Goal: Information Seeking & Learning: Learn about a topic

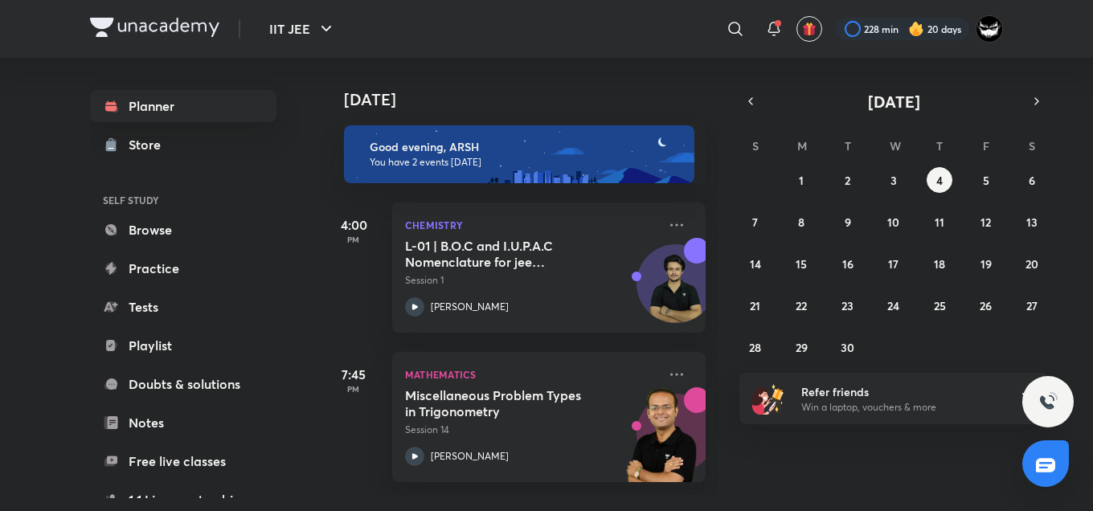
drag, startPoint x: 0, startPoint y: 0, endPoint x: 847, endPoint y: 445, distance: 957.0
click at [847, 445] on div "[DATE] Good evening, ARSH You have 2 events [DATE] 4:00 PM Chemistry L-01 | B.O…" at bounding box center [706, 276] width 769 height 437
click at [979, 171] on button "5" at bounding box center [987, 180] width 26 height 26
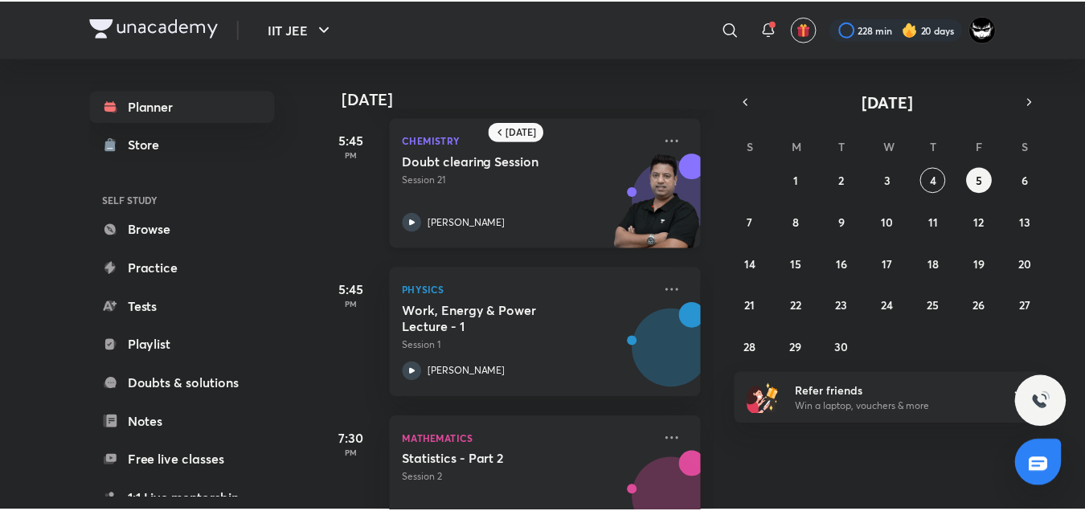
scroll to position [311, 0]
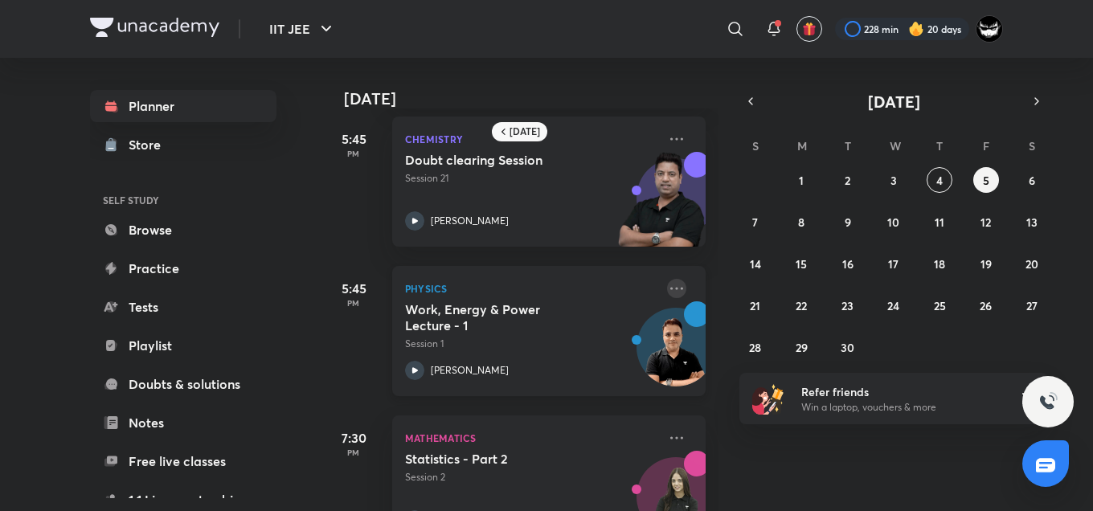
click at [667, 285] on icon at bounding box center [676, 288] width 19 height 19
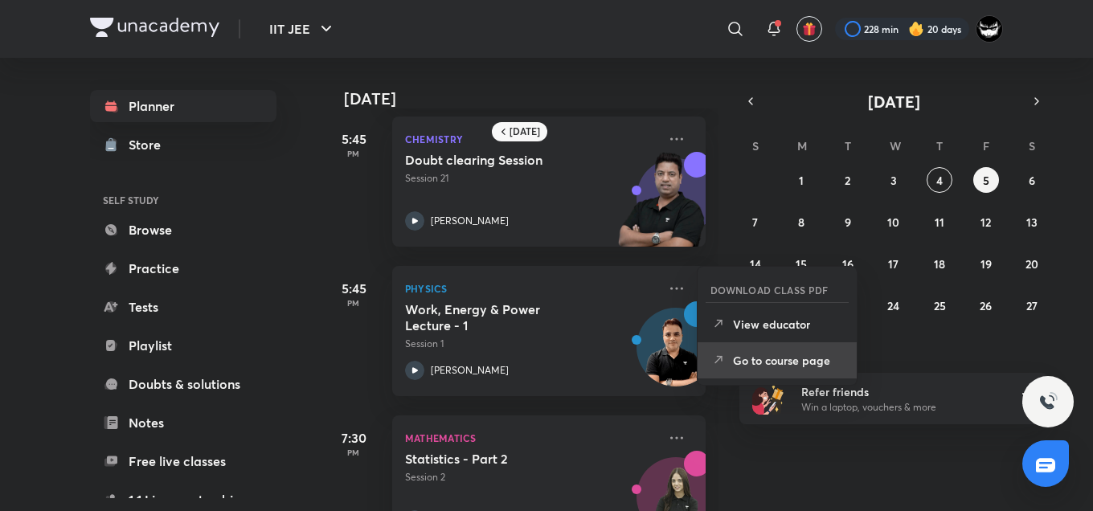
drag, startPoint x: 765, startPoint y: 380, endPoint x: 763, endPoint y: 355, distance: 25.0
click at [763, 355] on div "DOWNLOAD CLASS PDF View educator Go to course page" at bounding box center [777, 326] width 161 height 120
click at [763, 355] on p "Go to course page" at bounding box center [788, 360] width 111 height 17
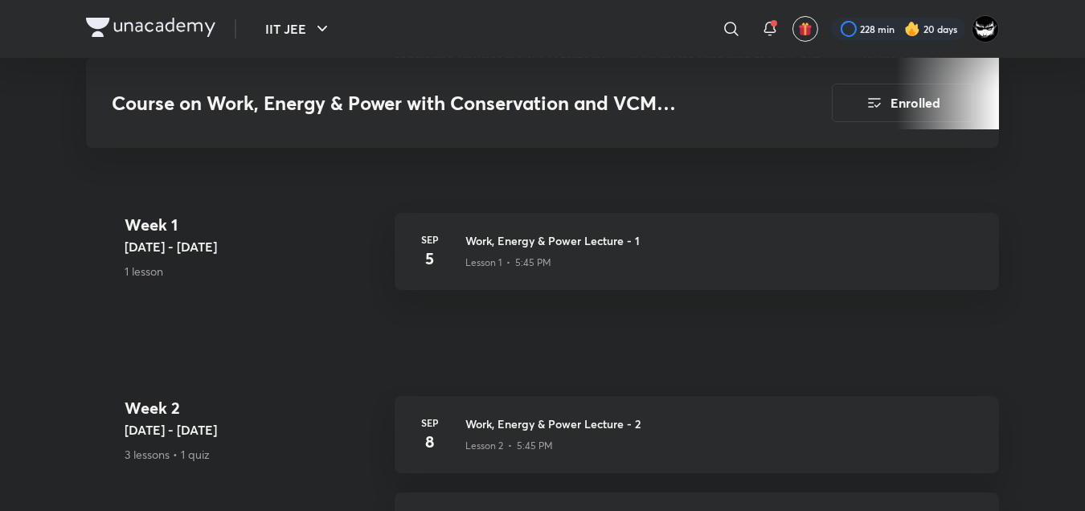
scroll to position [586, 0]
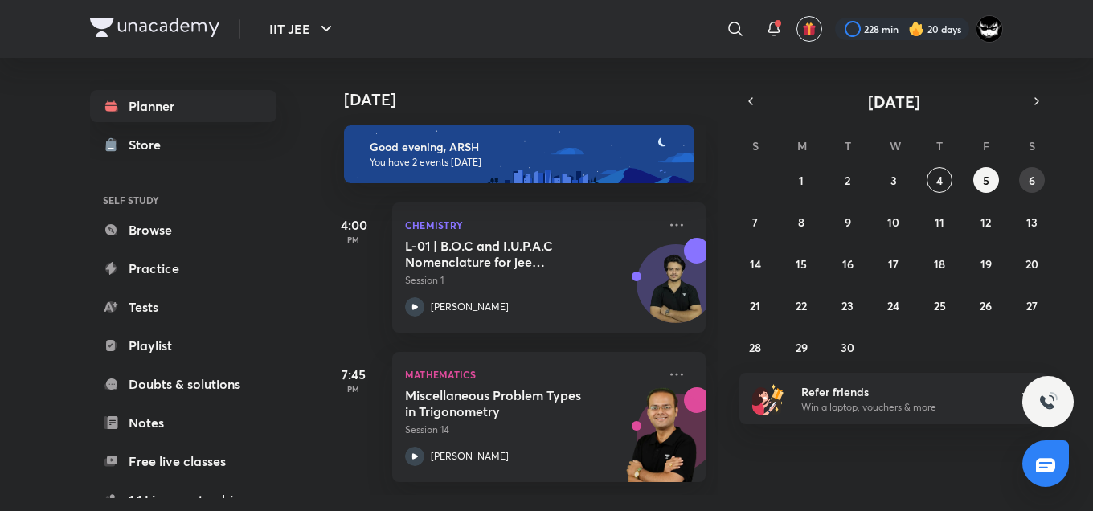
click at [1036, 183] on button "6" at bounding box center [1032, 180] width 26 height 26
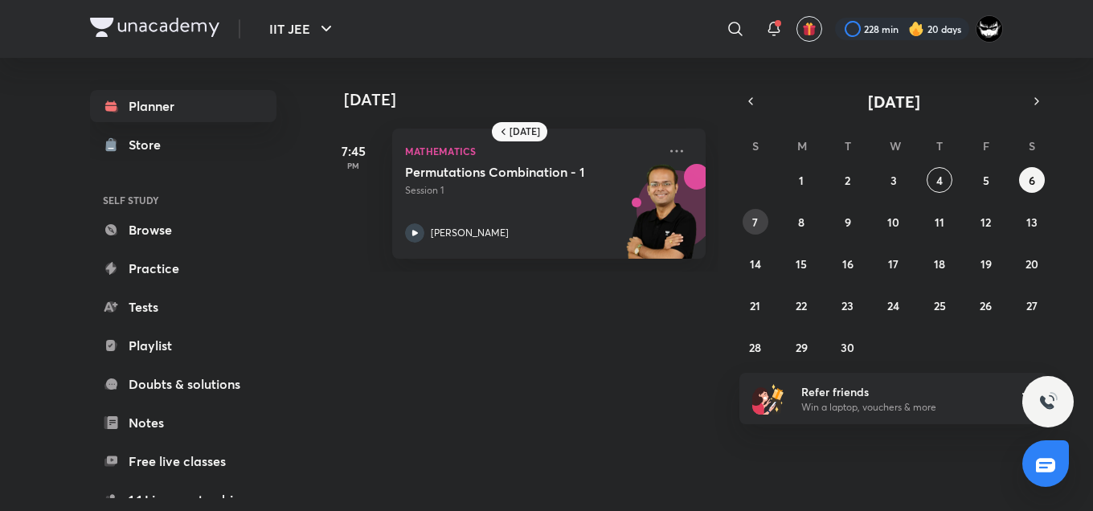
click at [750, 224] on button "7" at bounding box center [756, 222] width 26 height 26
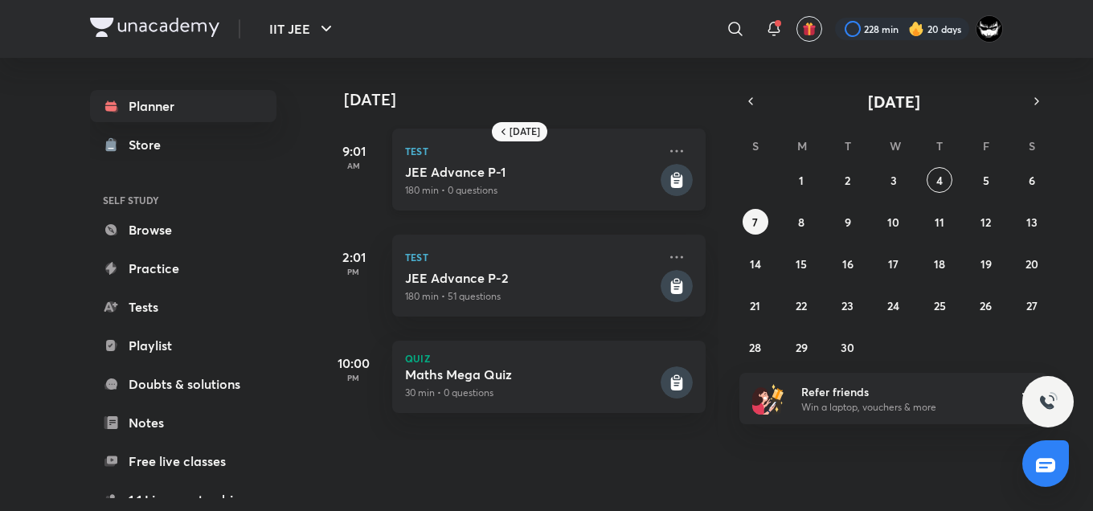
click at [489, 181] on div "JEE Advance P-1 180 min • 0 questions" at bounding box center [531, 181] width 252 height 34
click at [515, 284] on h5 "JEE Advance P-2" at bounding box center [531, 278] width 252 height 16
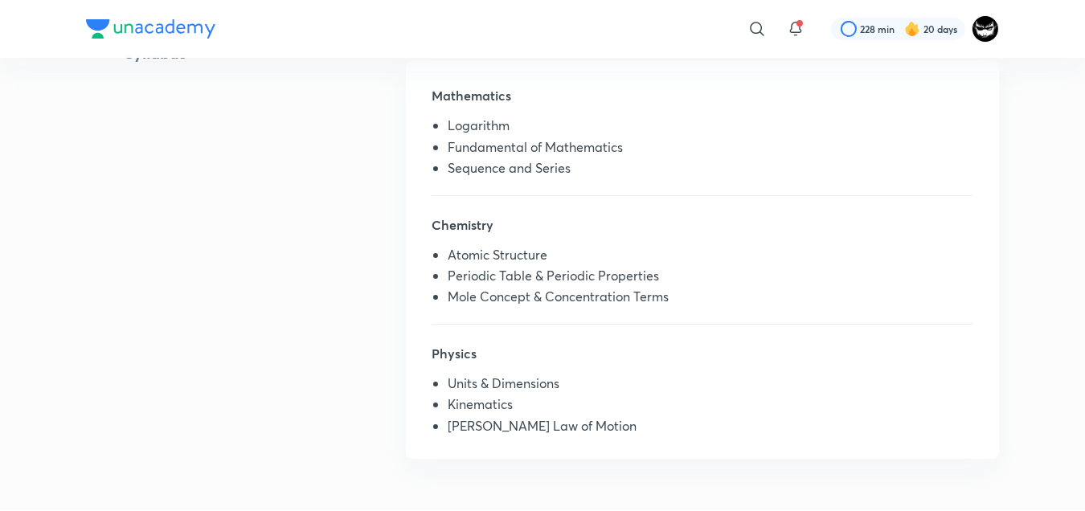
scroll to position [415, 0]
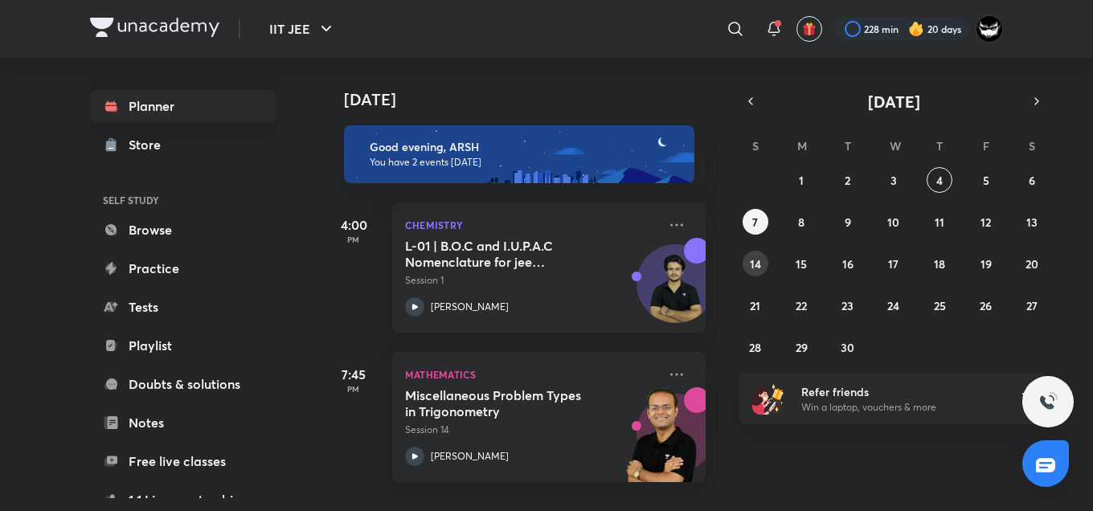
click at [750, 268] on abbr "14" at bounding box center [755, 263] width 11 height 15
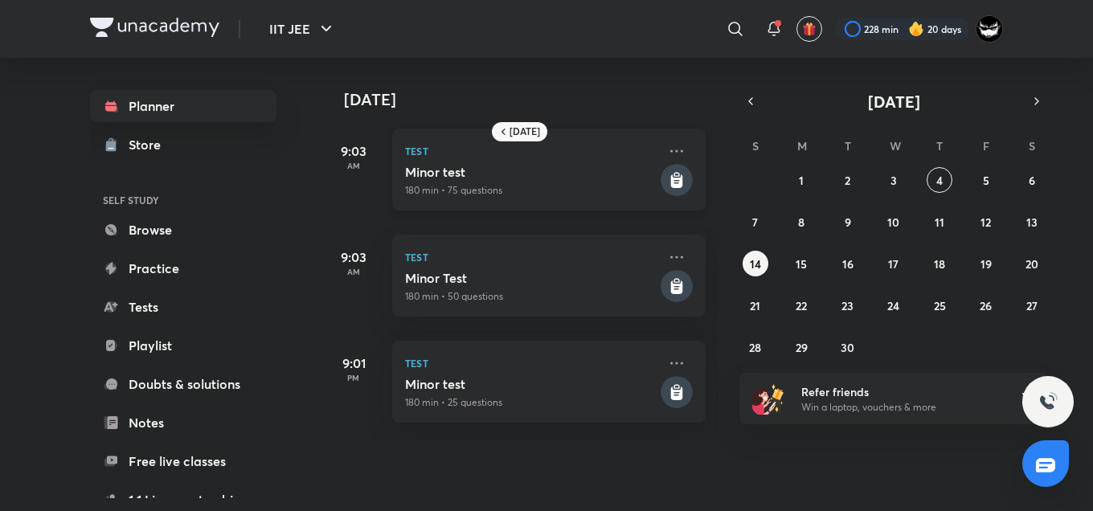
click at [505, 178] on h5 "Minor test" at bounding box center [531, 172] width 252 height 16
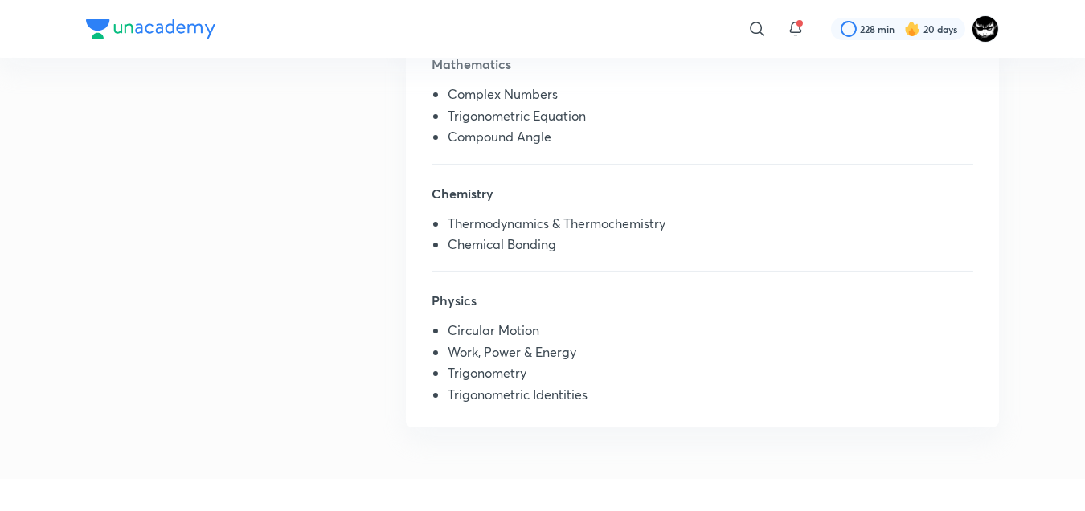
scroll to position [438, 0]
click at [237, 176] on div "Syllabus Mathematics Complex Numbers Trigonometric Equation Compound Angle Chem…" at bounding box center [542, 229] width 913 height 437
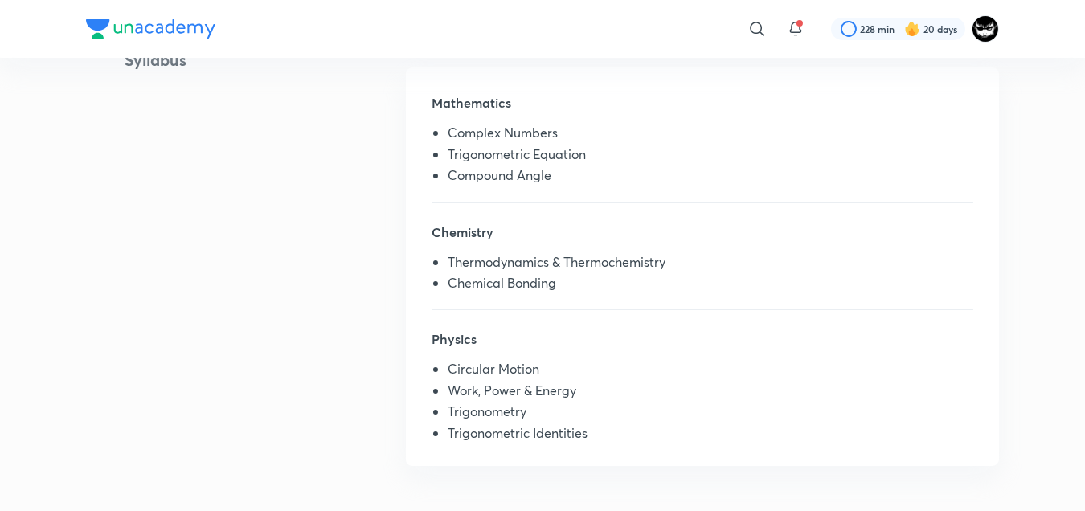
scroll to position [400, 0]
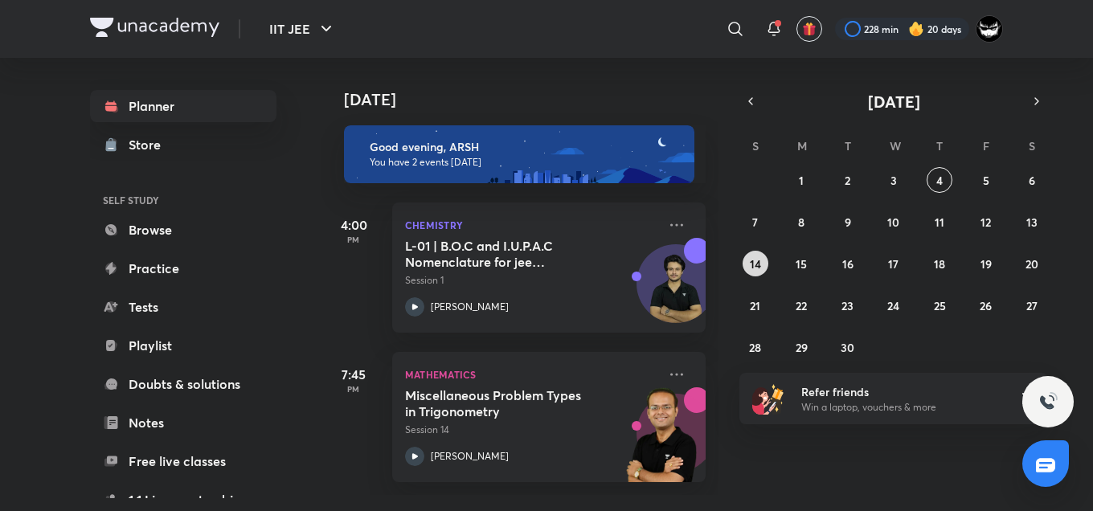
click at [765, 260] on button "14" at bounding box center [756, 264] width 26 height 26
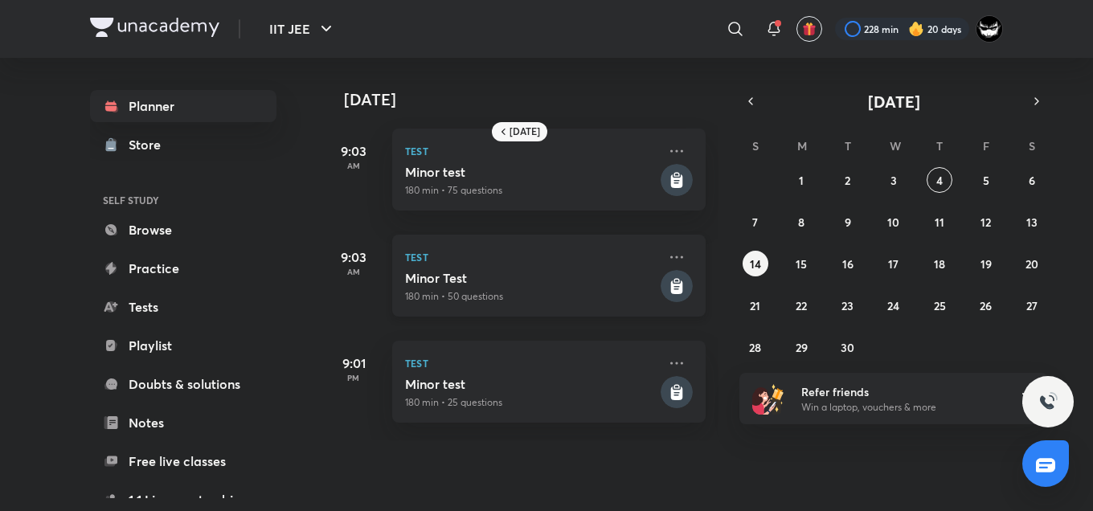
click at [515, 281] on h5 "Minor Test" at bounding box center [531, 278] width 252 height 16
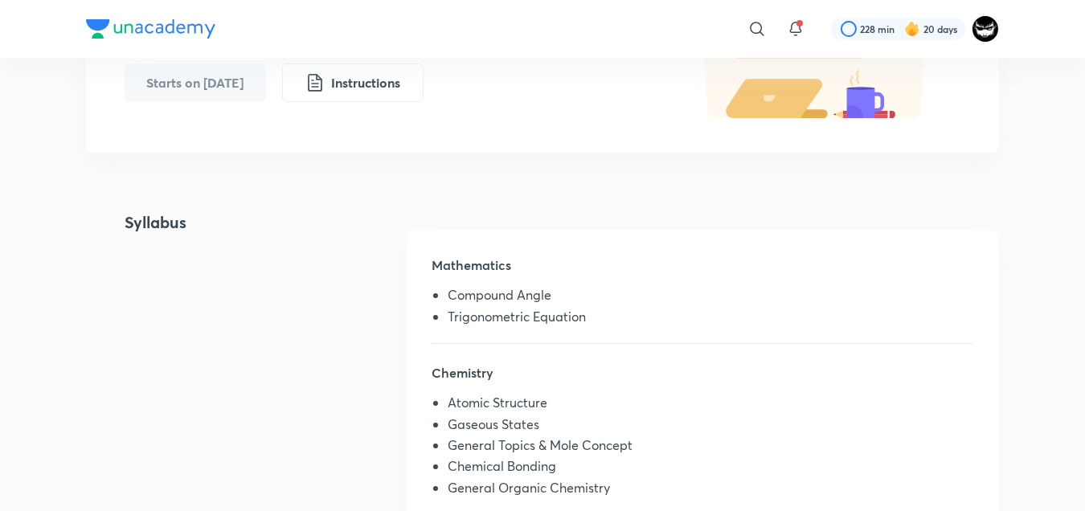
scroll to position [335, 0]
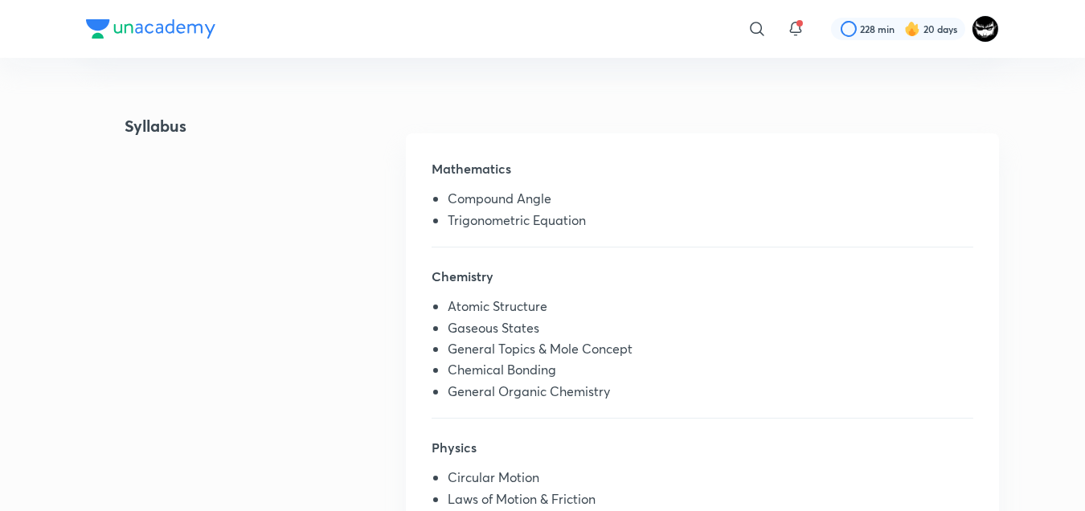
click at [294, 277] on div "Syllabus Mathematics Compound Angle Trigonometric Equation Chemistry Atomic Str…" at bounding box center [542, 332] width 913 height 437
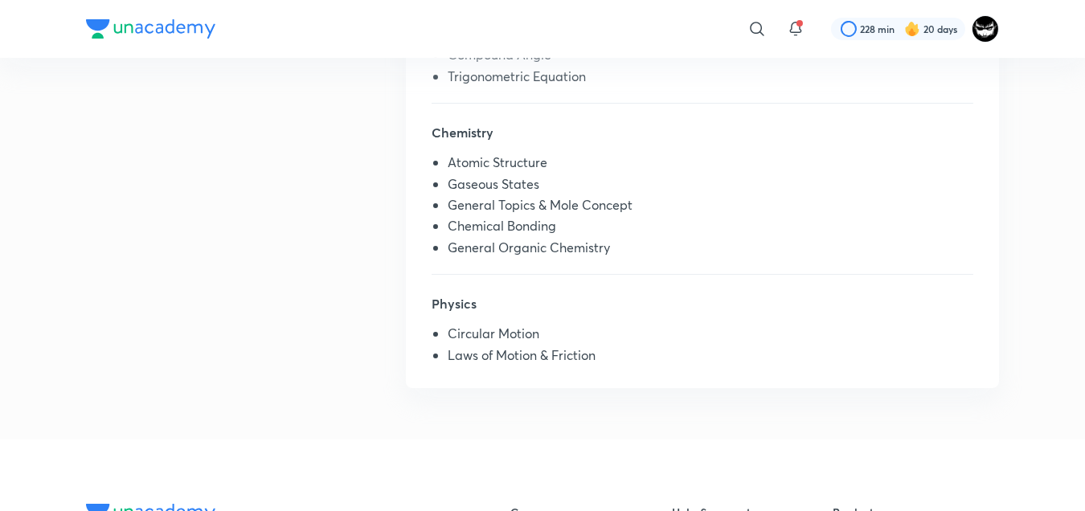
scroll to position [490, 0]
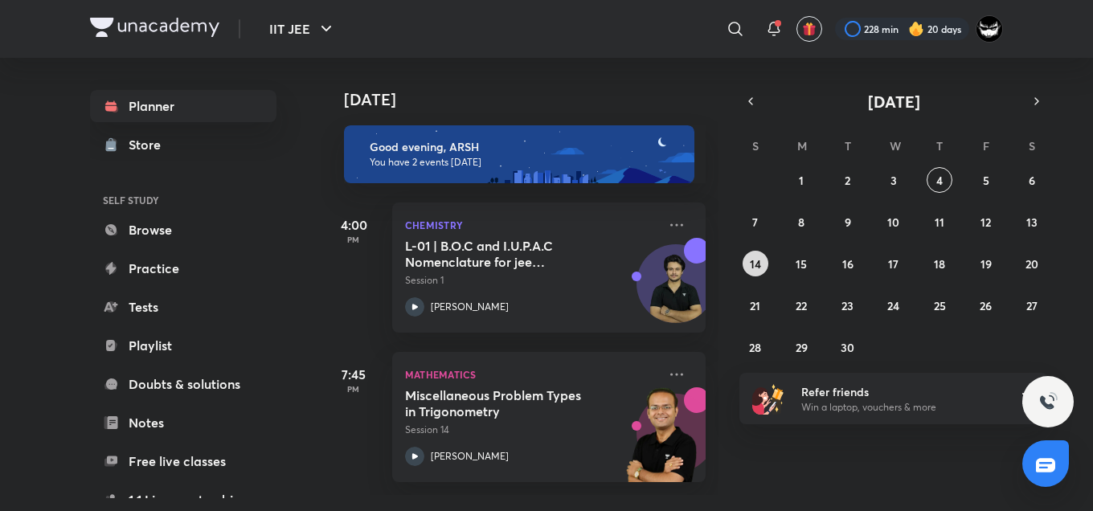
click at [760, 260] on abbr "14" at bounding box center [755, 263] width 11 height 15
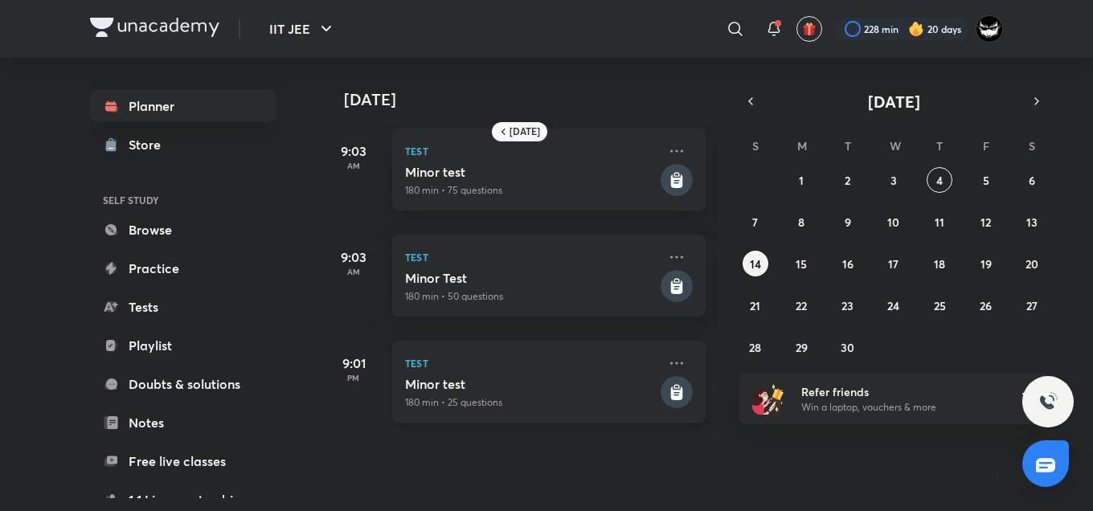
click at [556, 396] on p "180 min • 25 questions" at bounding box center [531, 403] width 252 height 14
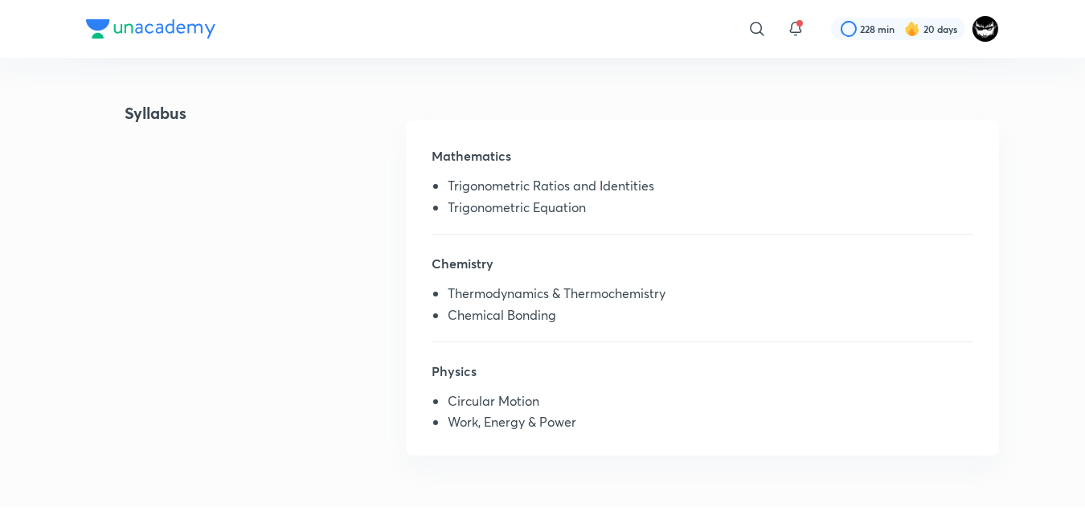
scroll to position [348, 0]
click at [222, 349] on div "Syllabus Mathematics Trigonometric Ratios and Identities Trigonometric Equation…" at bounding box center [542, 287] width 913 height 373
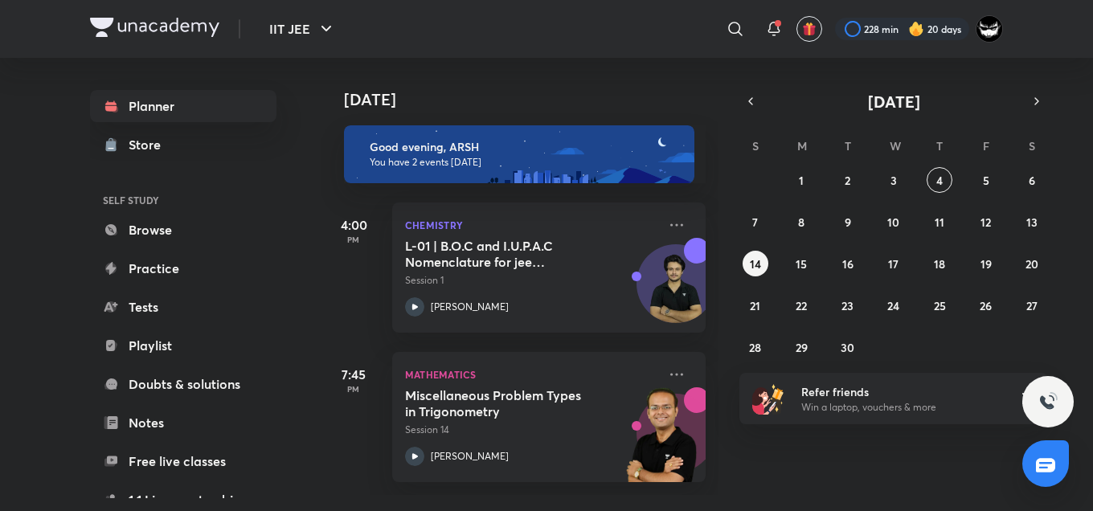
click at [631, 80] on div "[DATE]" at bounding box center [522, 83] width 400 height 51
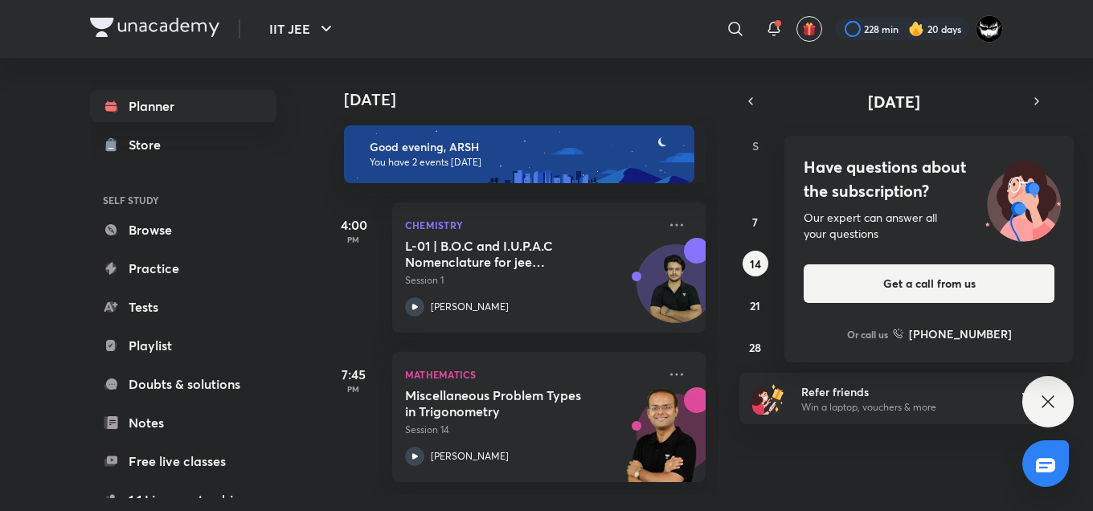
click at [869, 177] on h4 "Have questions about the subscription?" at bounding box center [929, 179] width 251 height 48
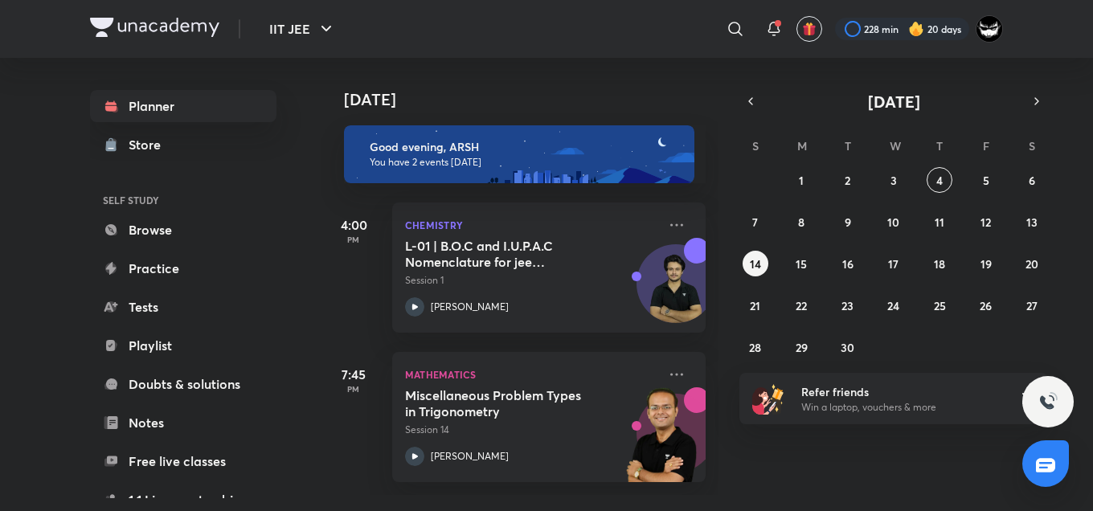
click at [828, 470] on div "[DATE] Good evening, ARSH You have 2 events [DATE] 4:00 PM Chemistry L-01 | B.O…" at bounding box center [706, 276] width 769 height 437
click at [310, 27] on button "IIT JEE" at bounding box center [303, 29] width 86 height 32
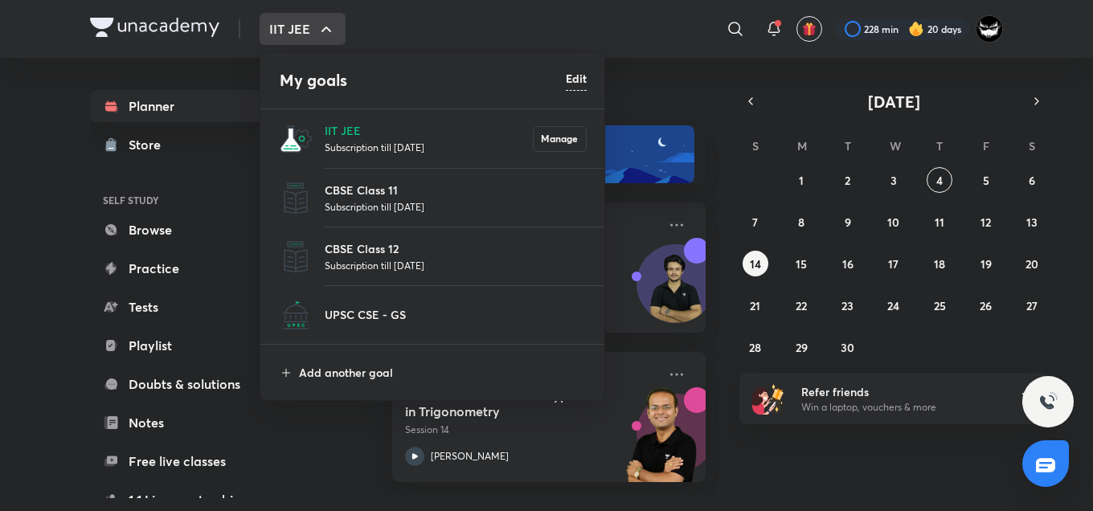
click at [355, 205] on p "Subscription till [DATE]" at bounding box center [456, 207] width 262 height 16
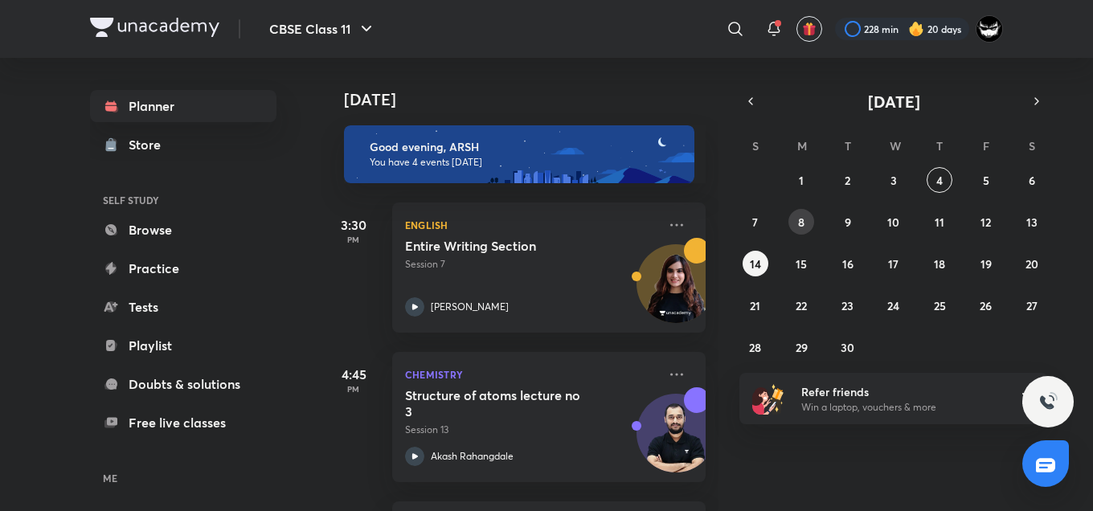
click at [806, 222] on button "8" at bounding box center [802, 222] width 26 height 26
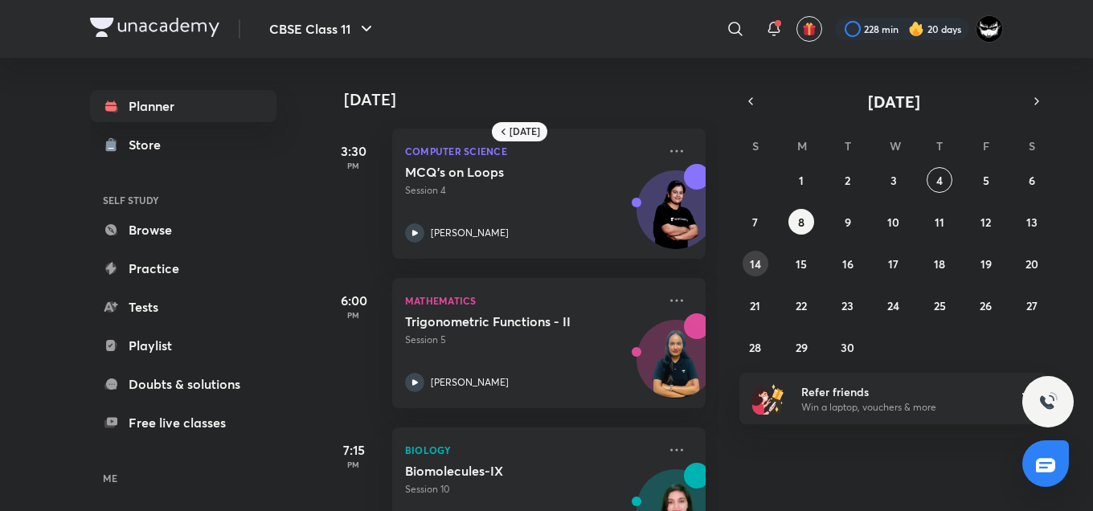
click at [753, 267] on abbr "14" at bounding box center [755, 263] width 11 height 15
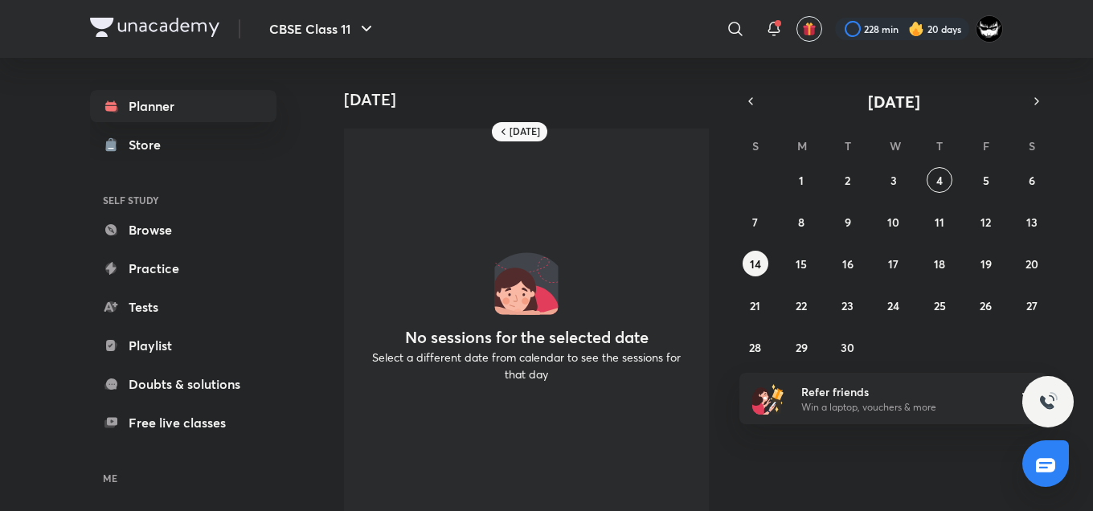
click at [785, 219] on div "31 1 2 3 4 5 6 7 8 9 10 11 12 13 14 15 16 17 18 19 20 21 22 23 24 25 26 27 28 2…" at bounding box center [894, 263] width 309 height 193
click at [802, 220] on abbr "8" at bounding box center [801, 222] width 6 height 15
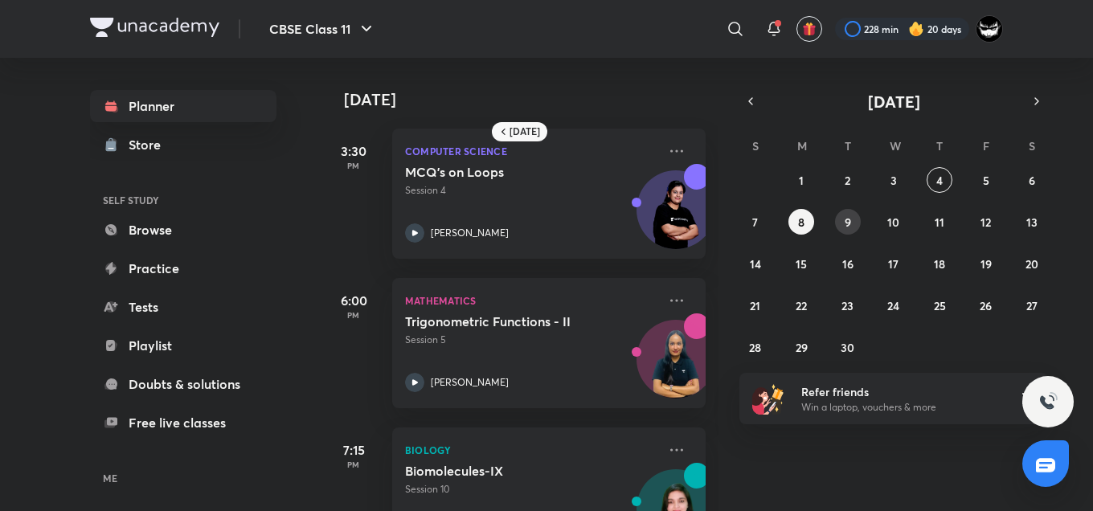
click at [857, 219] on button "9" at bounding box center [848, 222] width 26 height 26
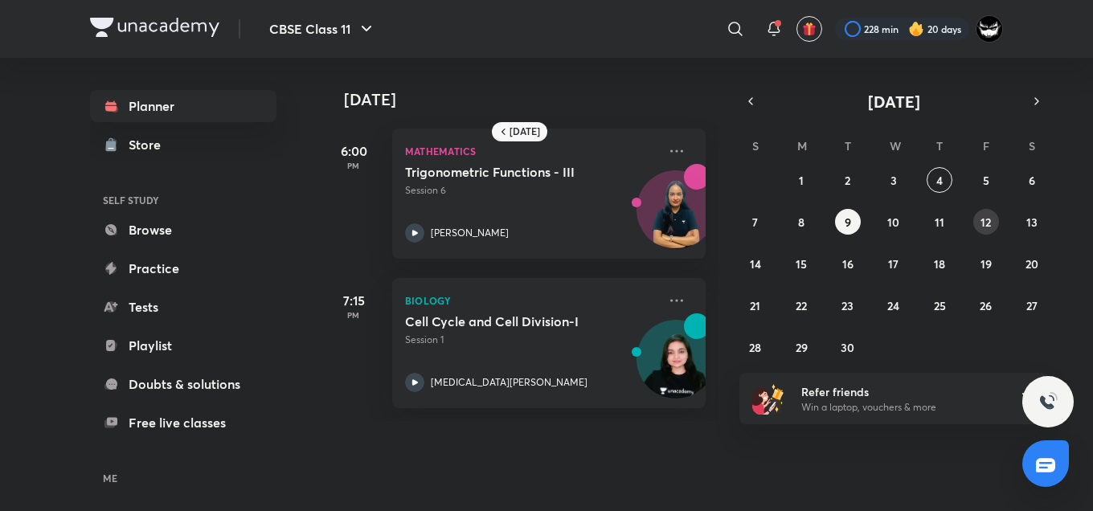
click at [986, 220] on abbr "12" at bounding box center [986, 222] width 10 height 15
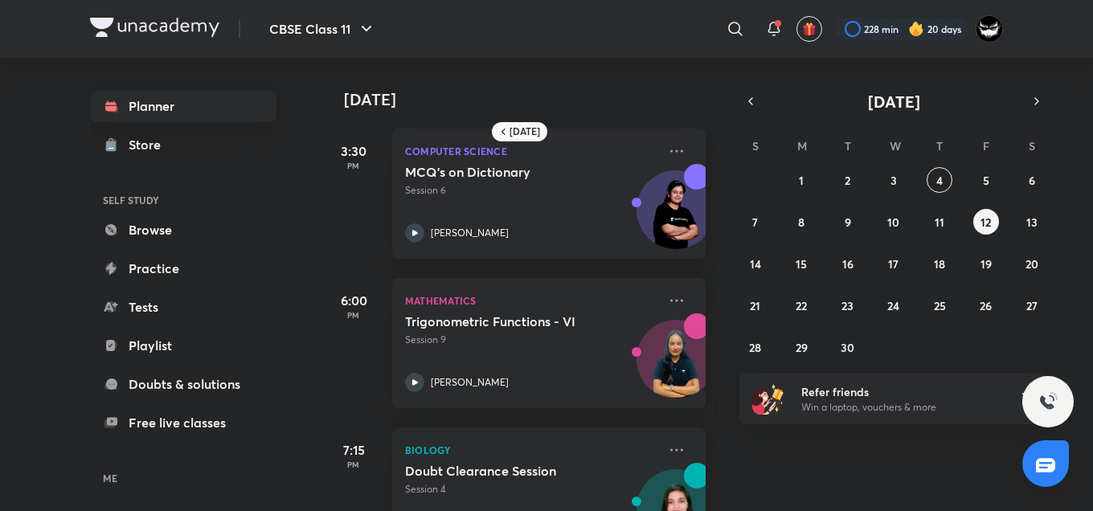
click at [994, 154] on div "S M T W T F S 31 1 2 3 4 5 6 7 8 9 10 11 12 13 14 15 16 17 18 19 20 21 22 23 24…" at bounding box center [894, 246] width 309 height 228
click at [986, 177] on abbr "5" at bounding box center [986, 180] width 6 height 15
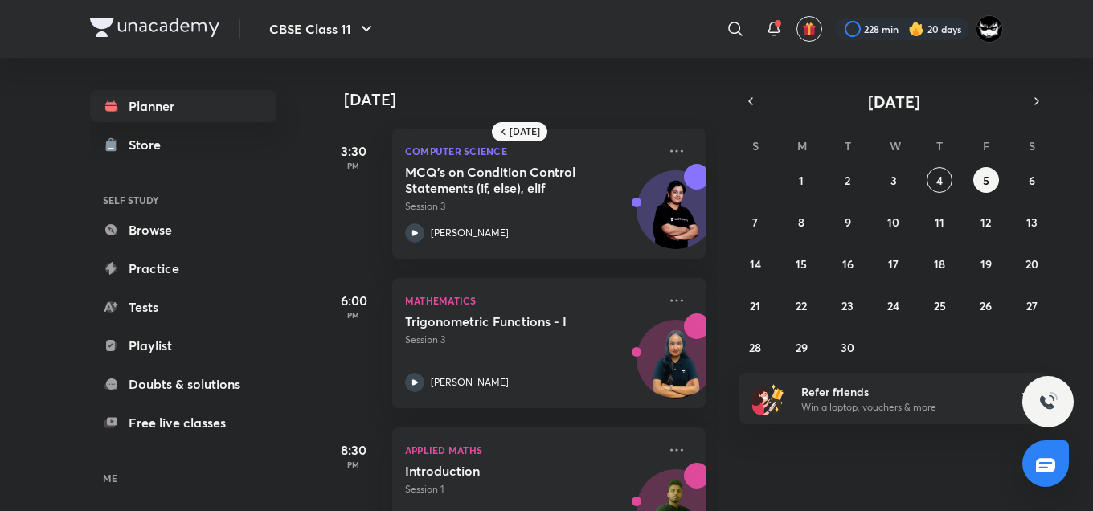
click at [874, 180] on div "31 1 2 3 4 5 6 7 8 9 10 11 12 13 14 15 16 17 18 19 20 21 22 23 24 25 26 27 28 2…" at bounding box center [894, 263] width 309 height 193
click at [897, 182] on button "3" at bounding box center [894, 180] width 26 height 26
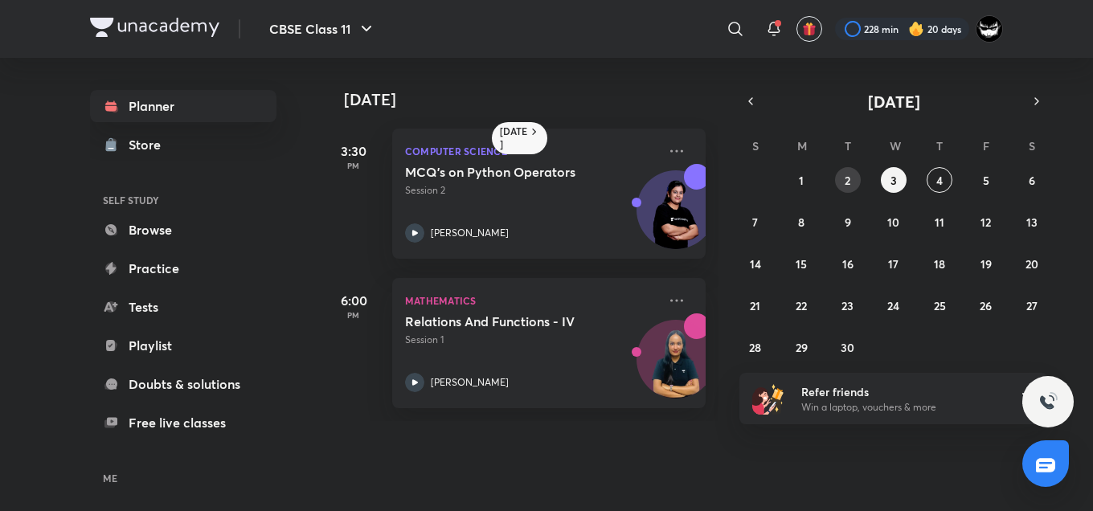
click at [846, 181] on abbr "2" at bounding box center [848, 180] width 6 height 15
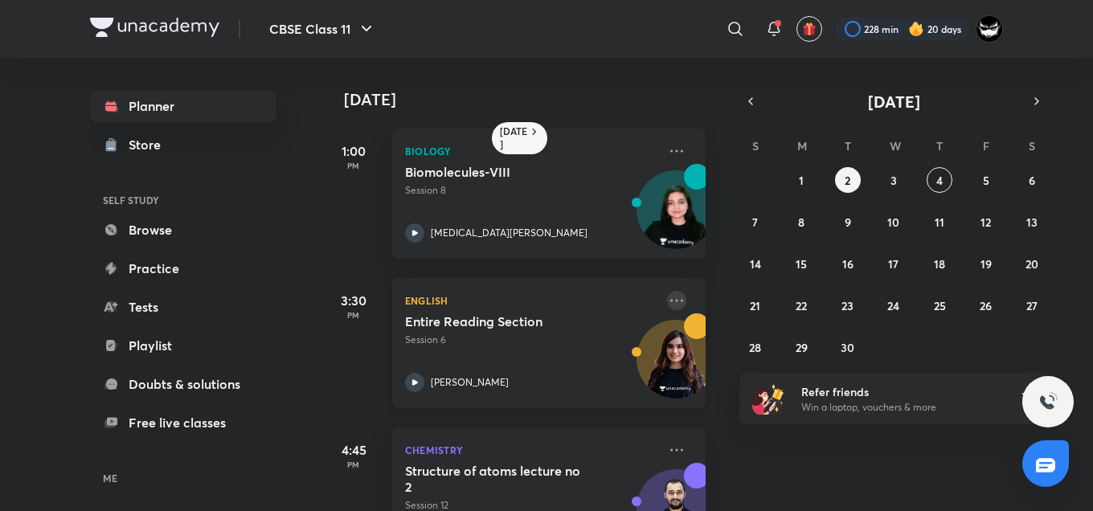
click at [671, 300] on icon at bounding box center [677, 300] width 13 height 2
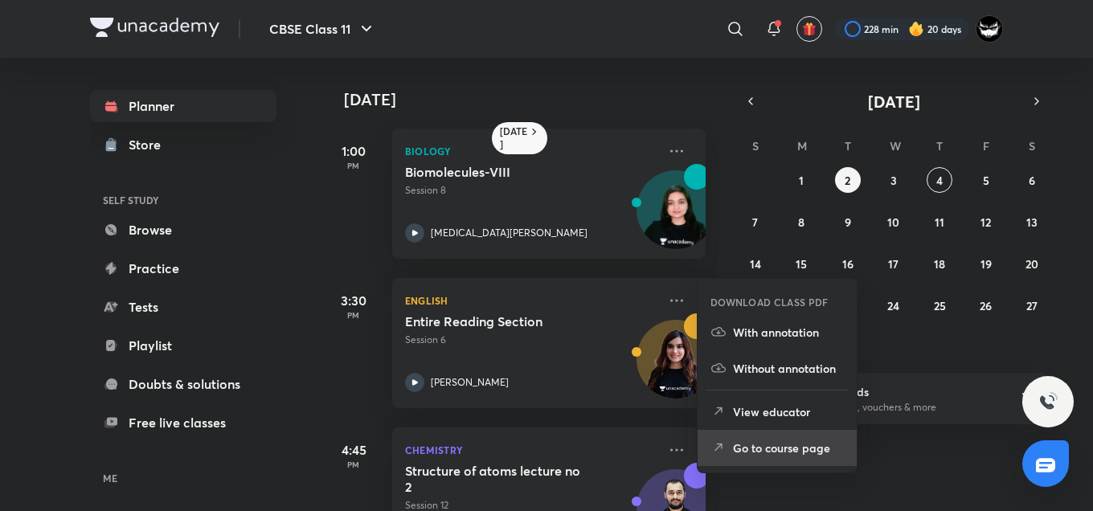
click at [761, 446] on p "Go to course page" at bounding box center [788, 448] width 111 height 17
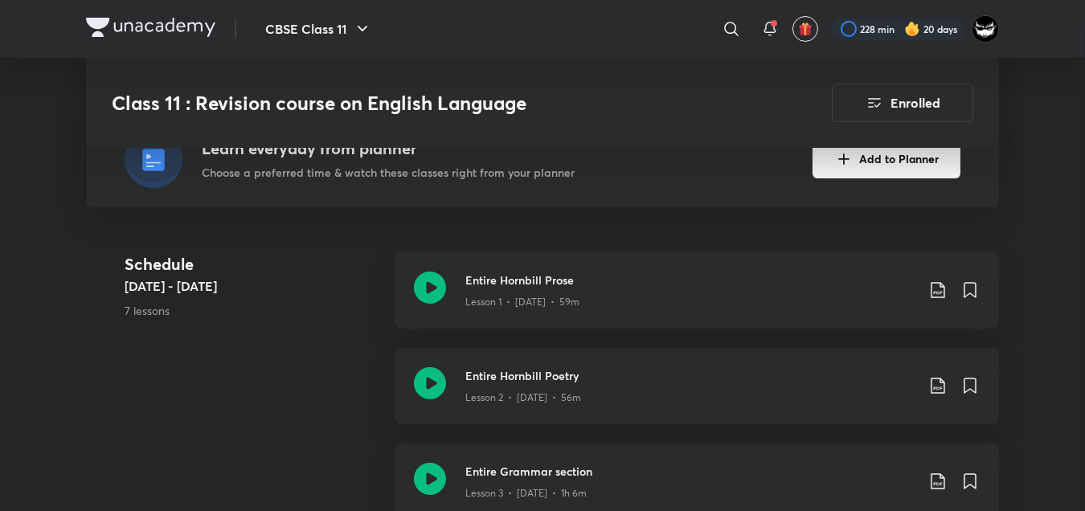
scroll to position [277, 0]
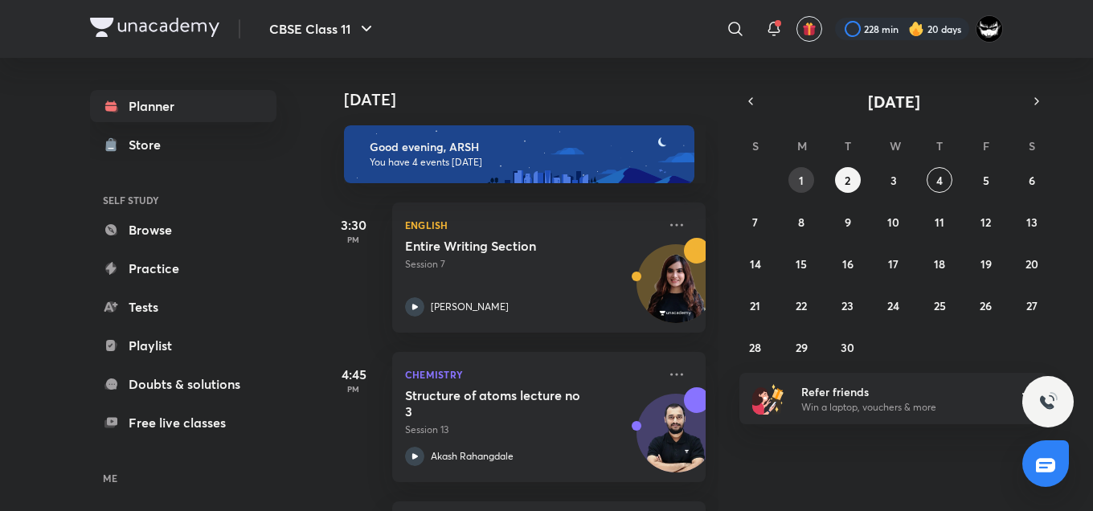
click at [812, 184] on button "1" at bounding box center [802, 180] width 26 height 26
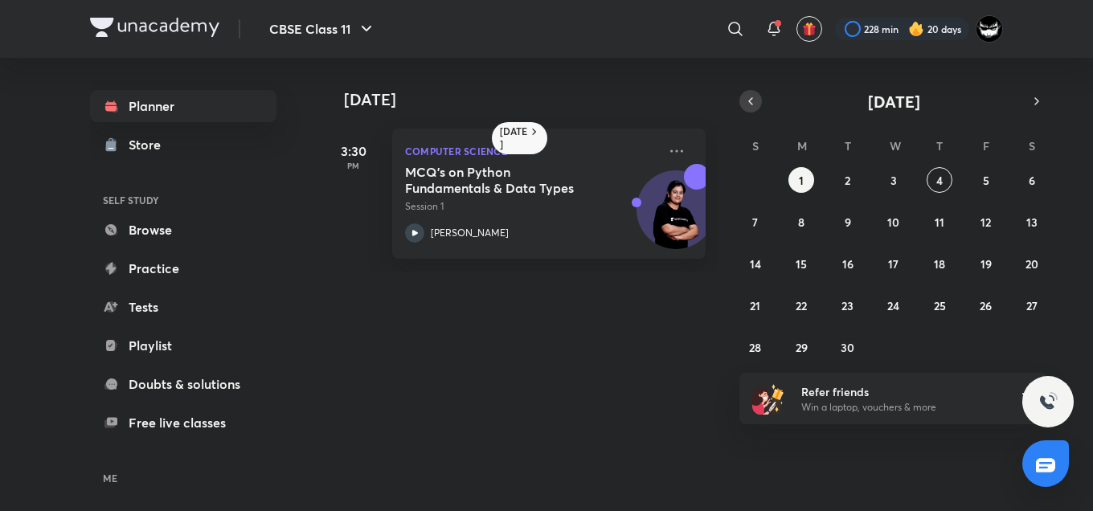
click at [750, 99] on icon "button" at bounding box center [750, 101] width 3 height 6
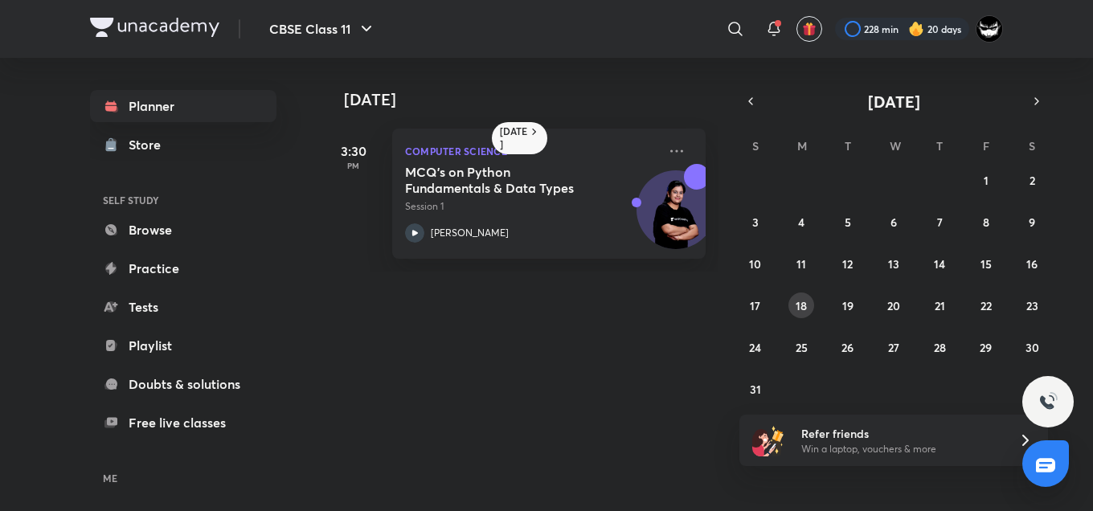
click at [813, 312] on div "27 28 29 30 31 1 2 3 4 5 6 7 8 9 10 11 12 13 14 15 16 17 18 19 20 21 22 23 24 2…" at bounding box center [894, 284] width 309 height 235
click at [797, 302] on abbr "18" at bounding box center [801, 305] width 11 height 15
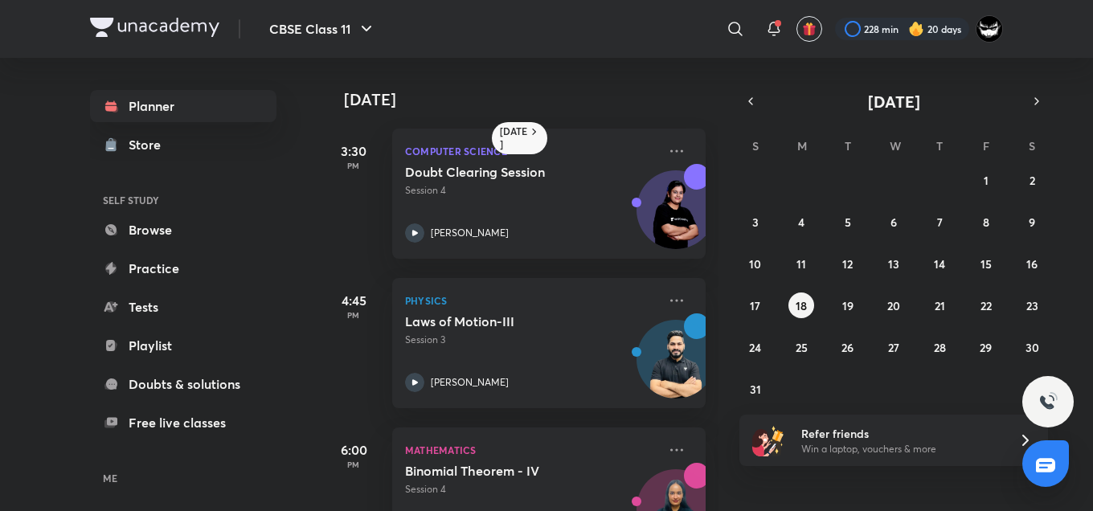
click at [859, 298] on div "27 28 29 30 31 1 2 3 4 5 6 7 8 9 10 11 12 13 14 15 16 17 18 19 20 21 22 23 24 2…" at bounding box center [894, 284] width 309 height 235
click at [838, 304] on button "19" at bounding box center [848, 306] width 26 height 26
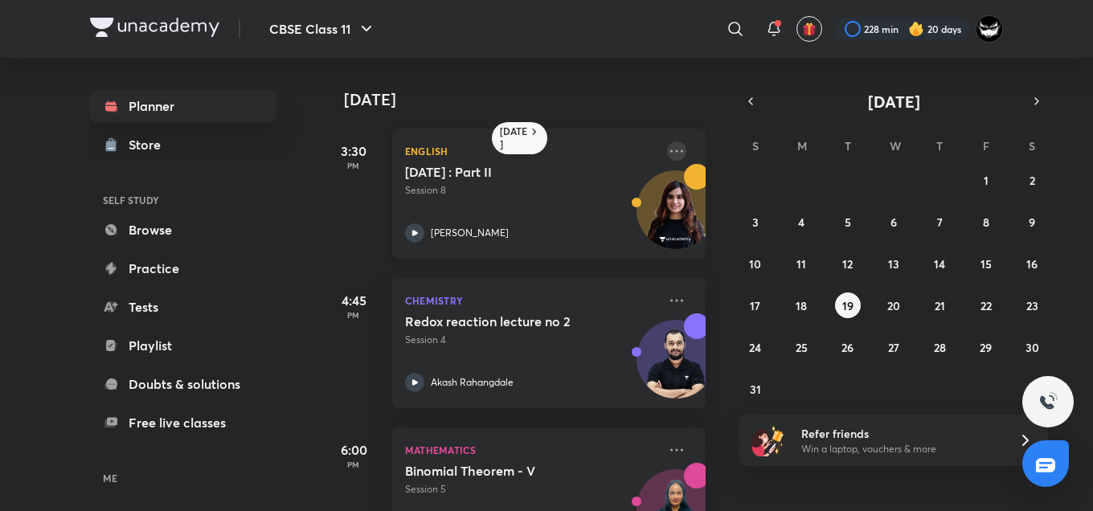
click at [667, 152] on icon at bounding box center [676, 151] width 19 height 19
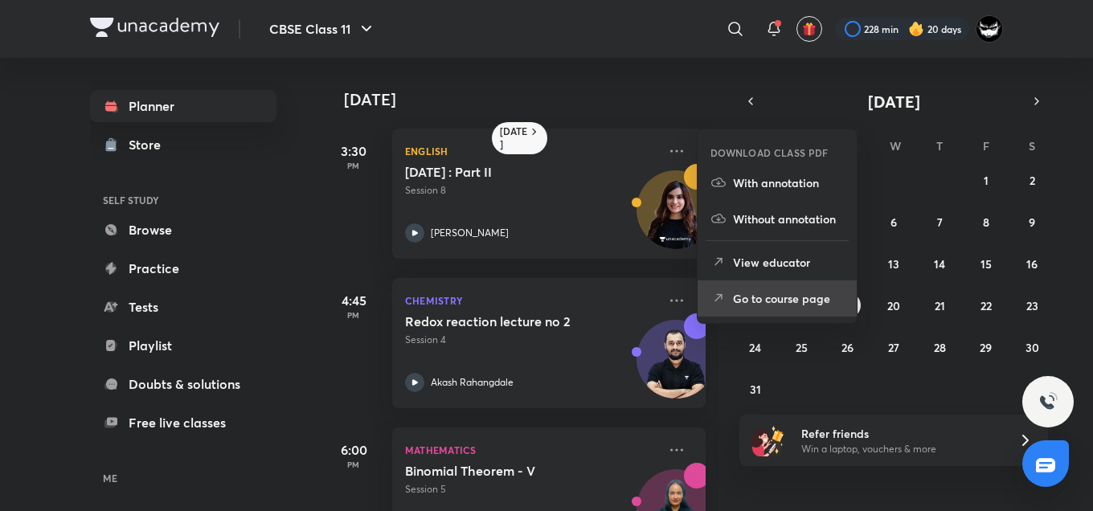
click at [752, 297] on p "Go to course page" at bounding box center [788, 298] width 111 height 17
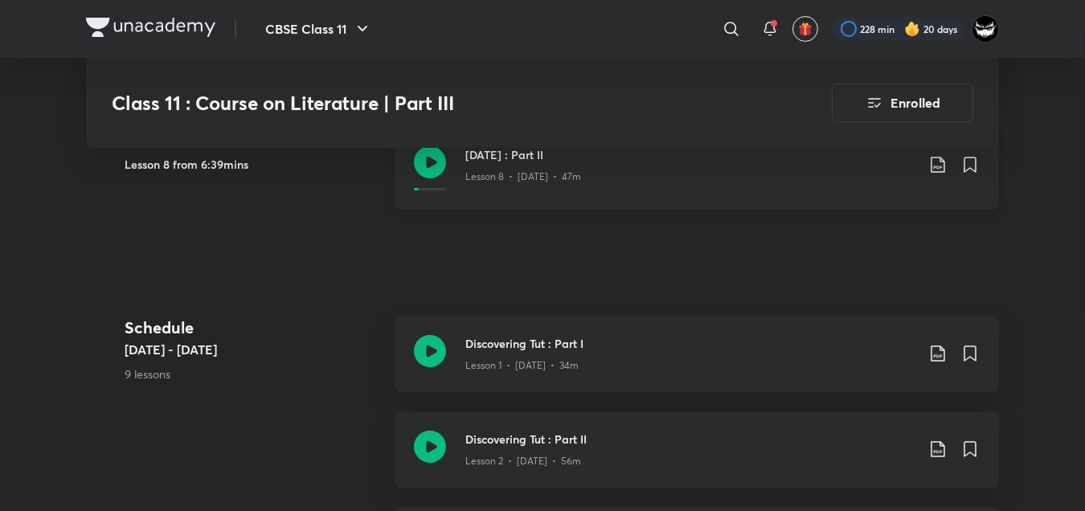
scroll to position [508, 0]
click at [598, 175] on div "Lesson 8 • [DATE] • 47m" at bounding box center [691, 172] width 450 height 21
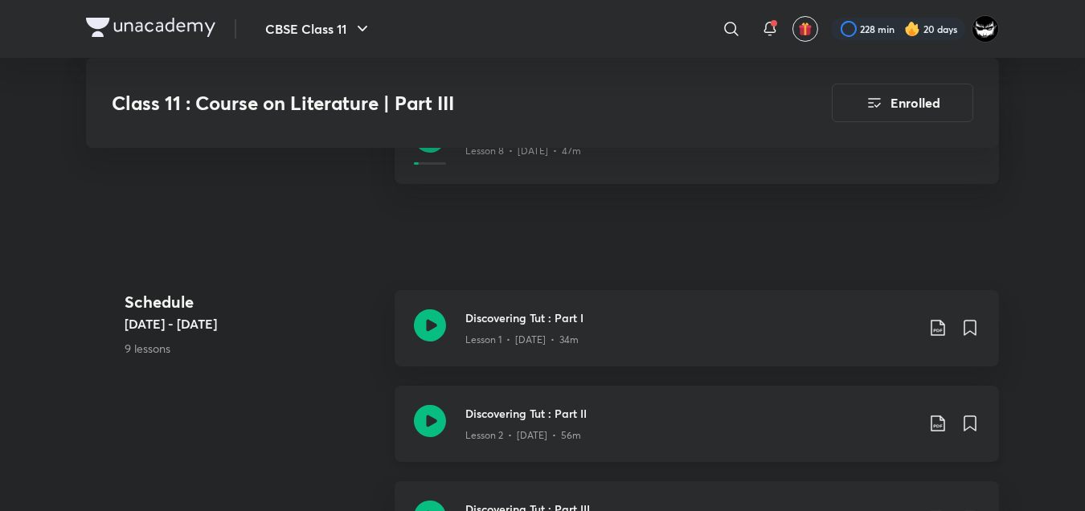
scroll to position [528, 0]
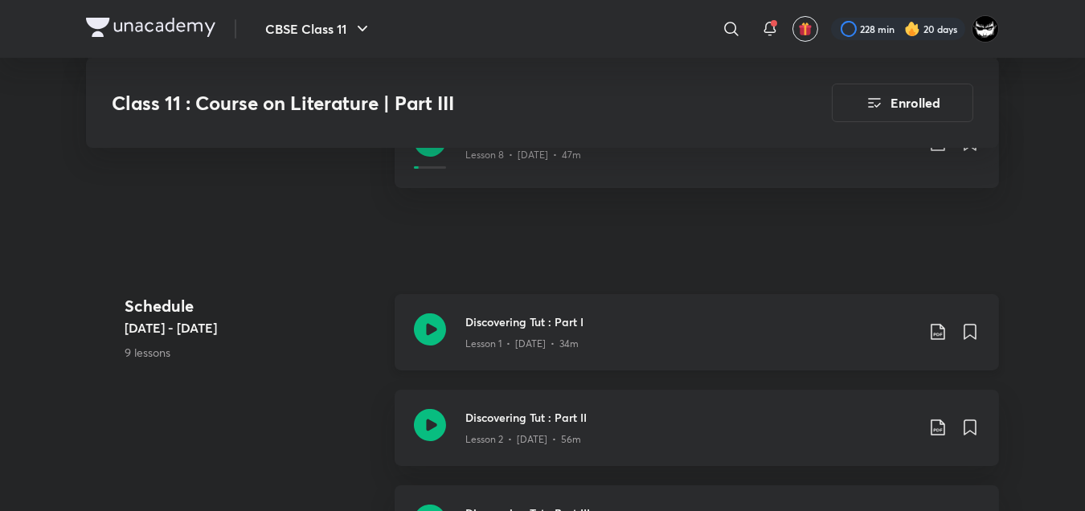
click at [527, 342] on p "Lesson 1 • [DATE] • 34m" at bounding box center [522, 344] width 113 height 14
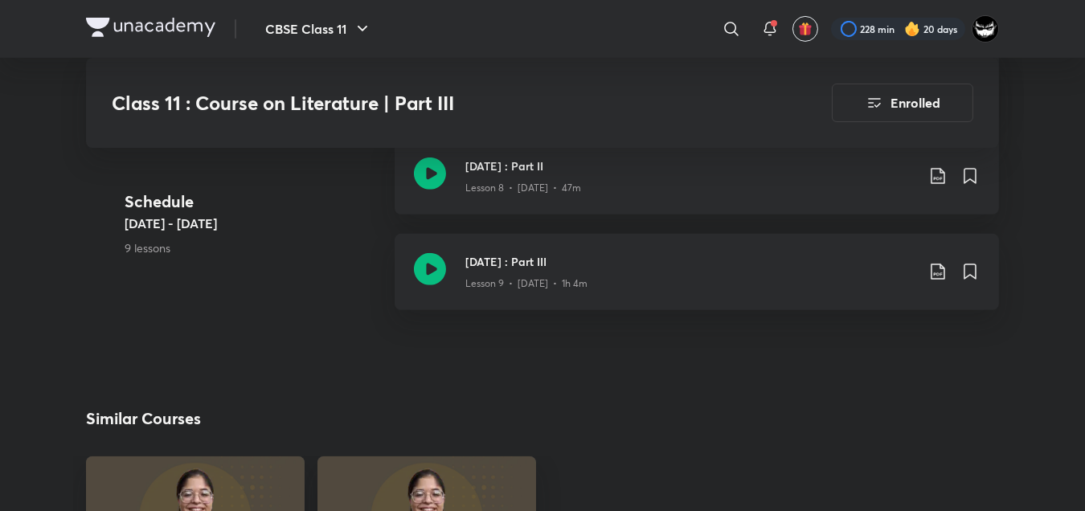
scroll to position [1343, 0]
